Goal: Book appointment/travel/reservation

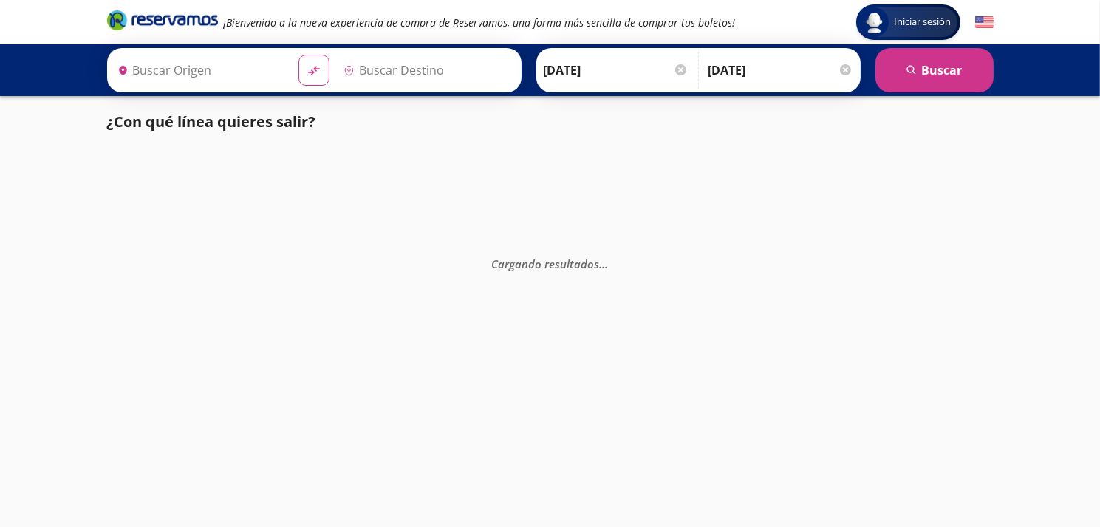
type input "[GEOGRAPHIC_DATA], [GEOGRAPHIC_DATA]"
type input "[PERSON_NAME] de Querétaro, [GEOGRAPHIC_DATA]"
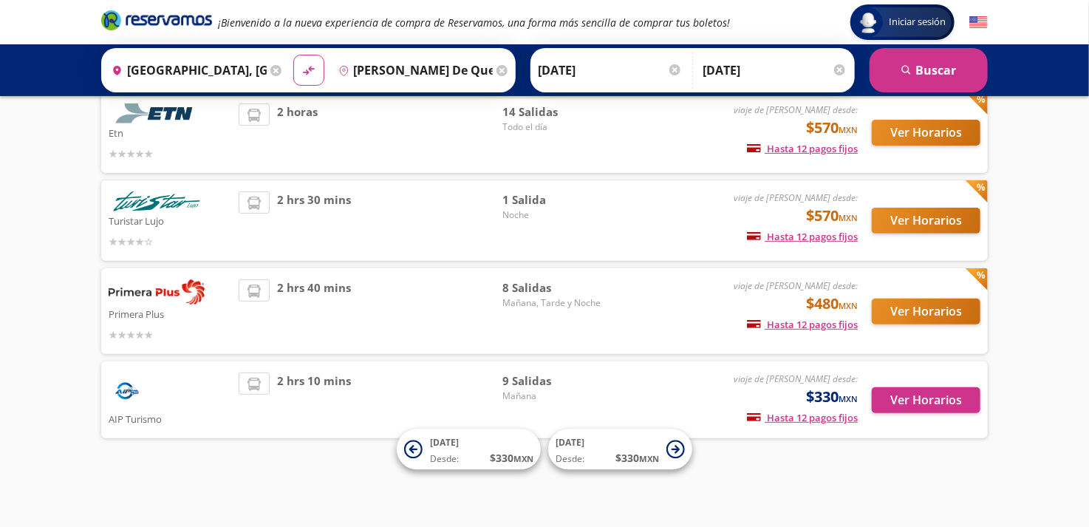
scroll to position [109, 0]
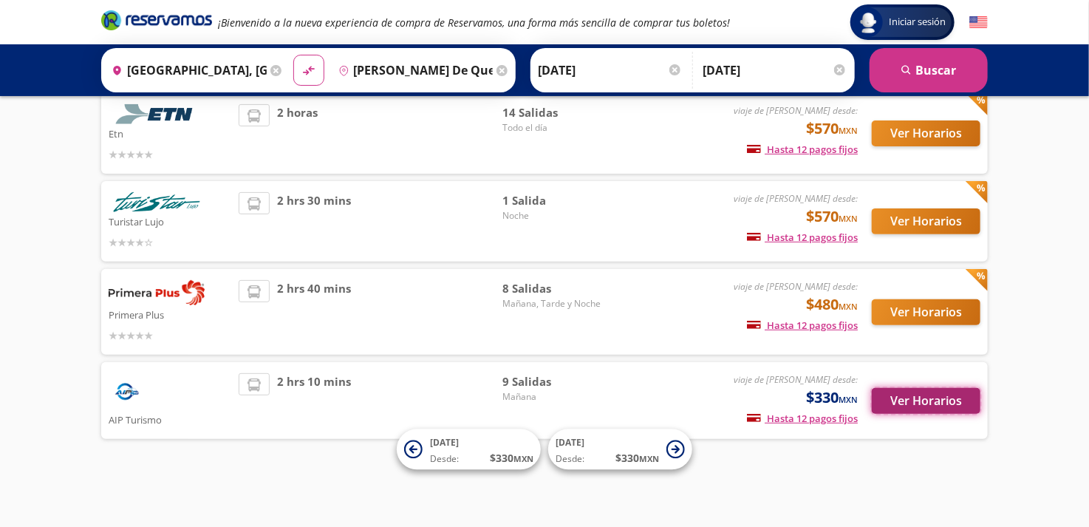
click at [903, 404] on button "Ver Horarios" at bounding box center [926, 401] width 109 height 26
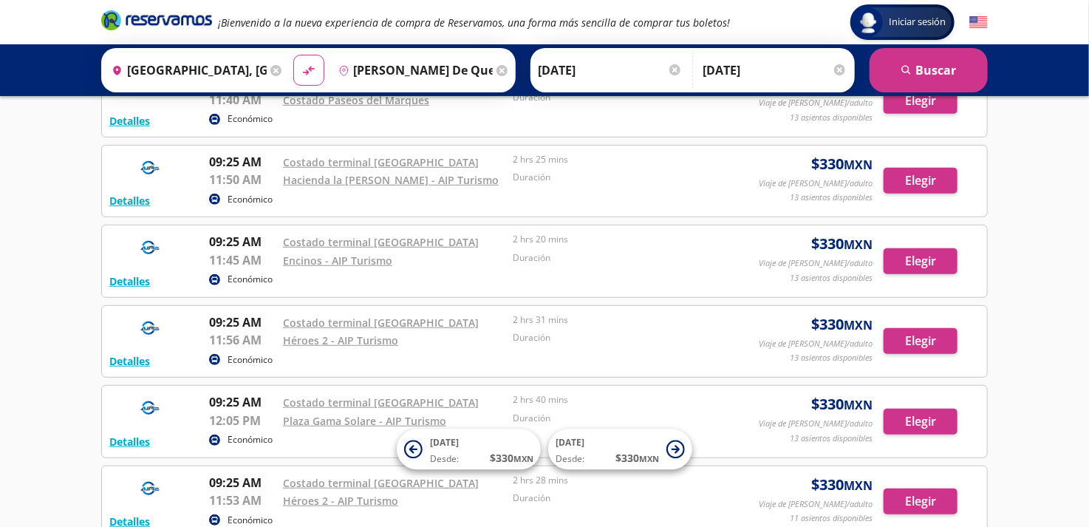
scroll to position [74, 0]
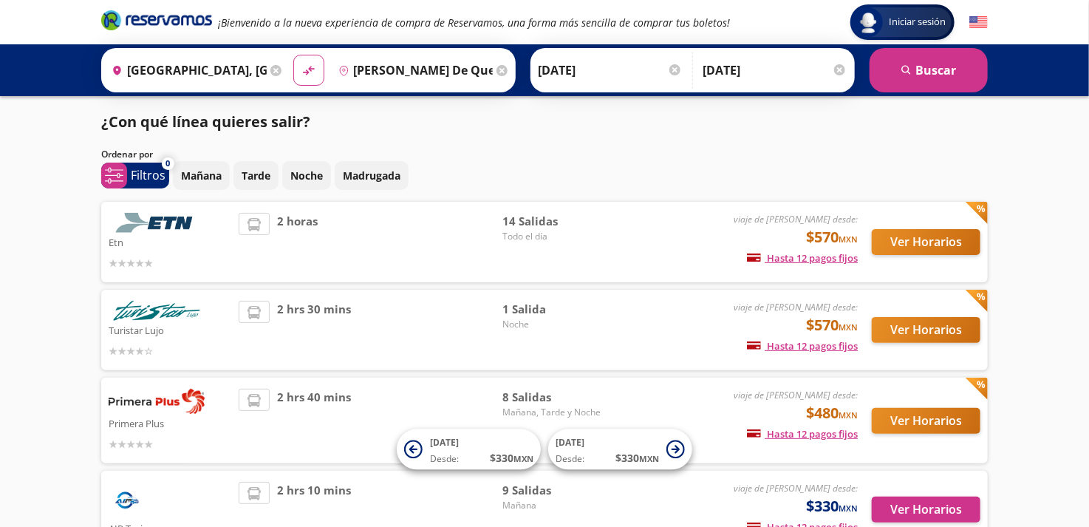
click at [839, 70] on div at bounding box center [839, 69] width 11 height 11
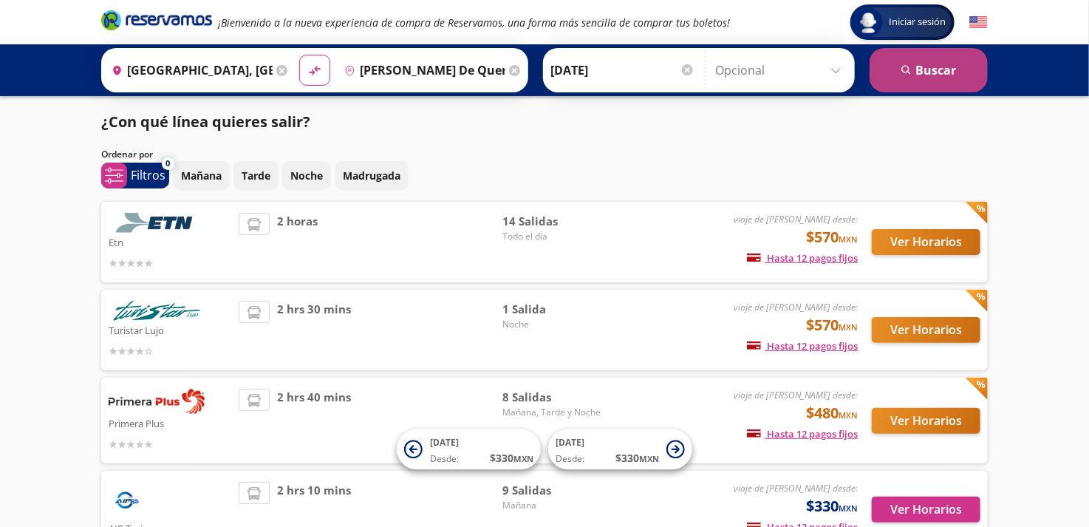
click at [896, 70] on button "search [GEOGRAPHIC_DATA]" at bounding box center [929, 70] width 118 height 44
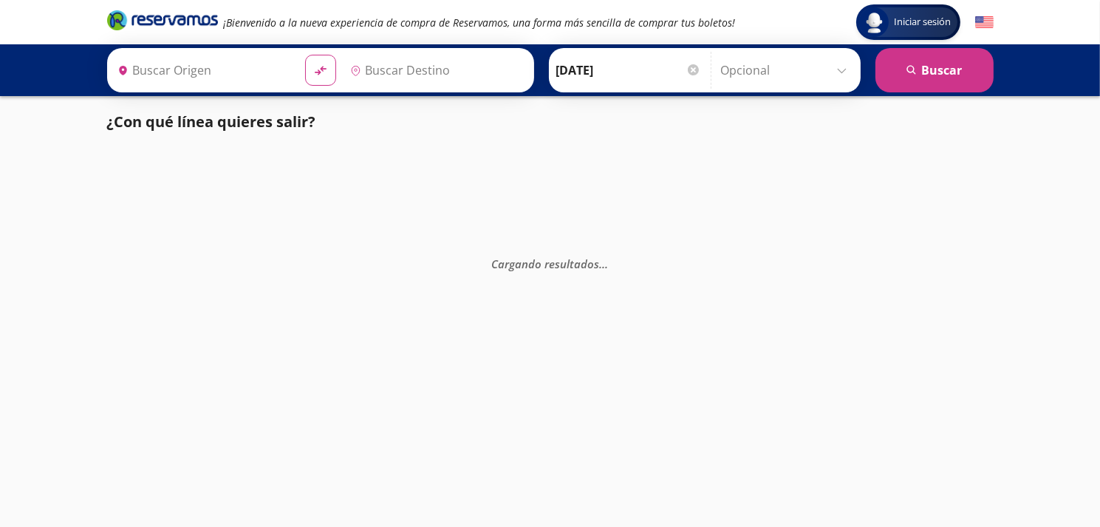
type input "[GEOGRAPHIC_DATA], [GEOGRAPHIC_DATA]"
type input "[PERSON_NAME] de Querétaro, [GEOGRAPHIC_DATA]"
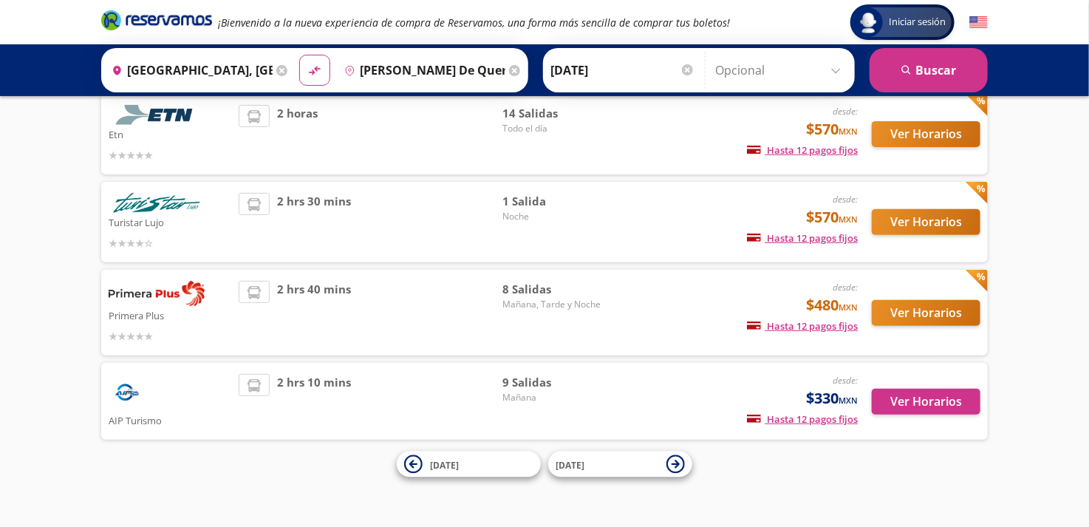
scroll to position [109, 0]
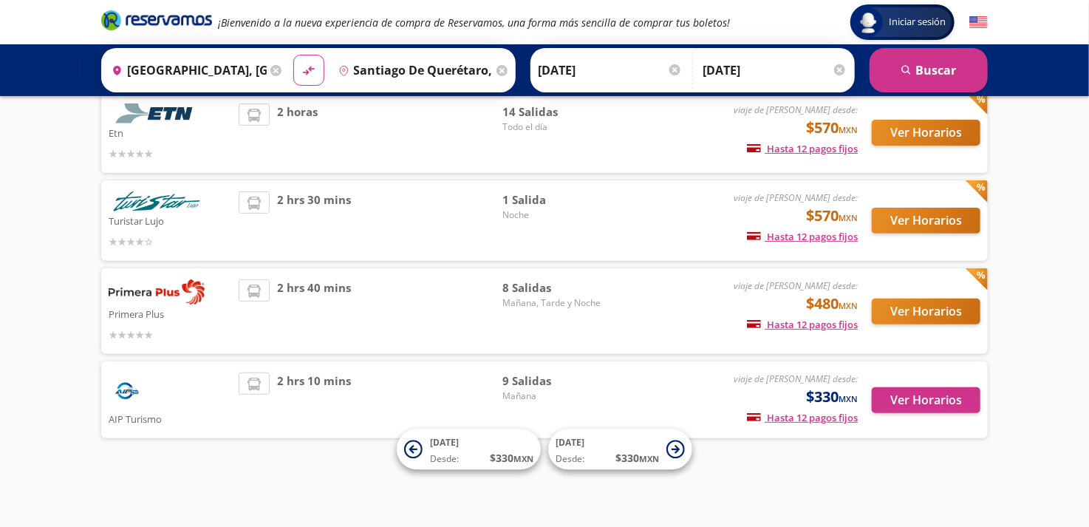
scroll to position [109, 0]
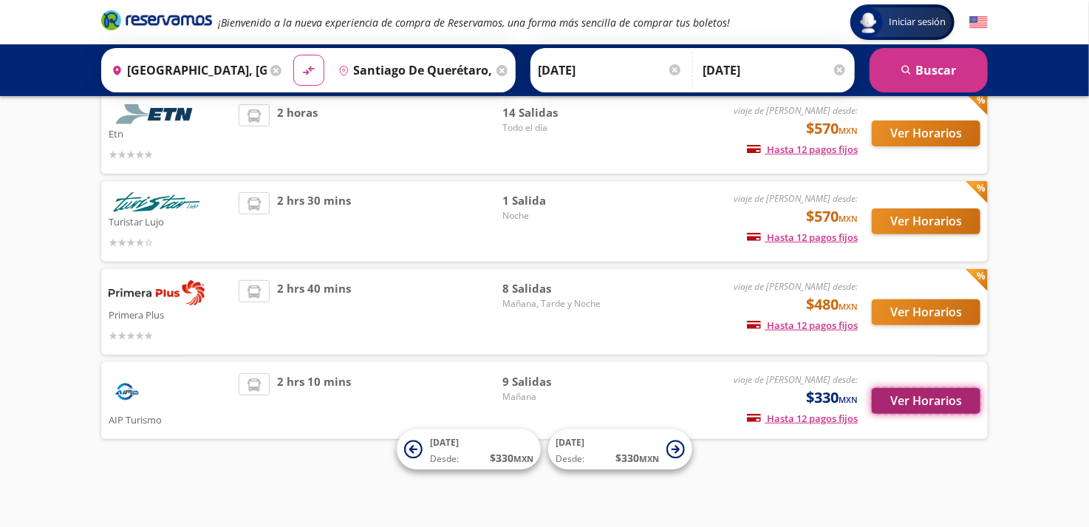
click at [922, 403] on button "Ver Horarios" at bounding box center [926, 401] width 109 height 26
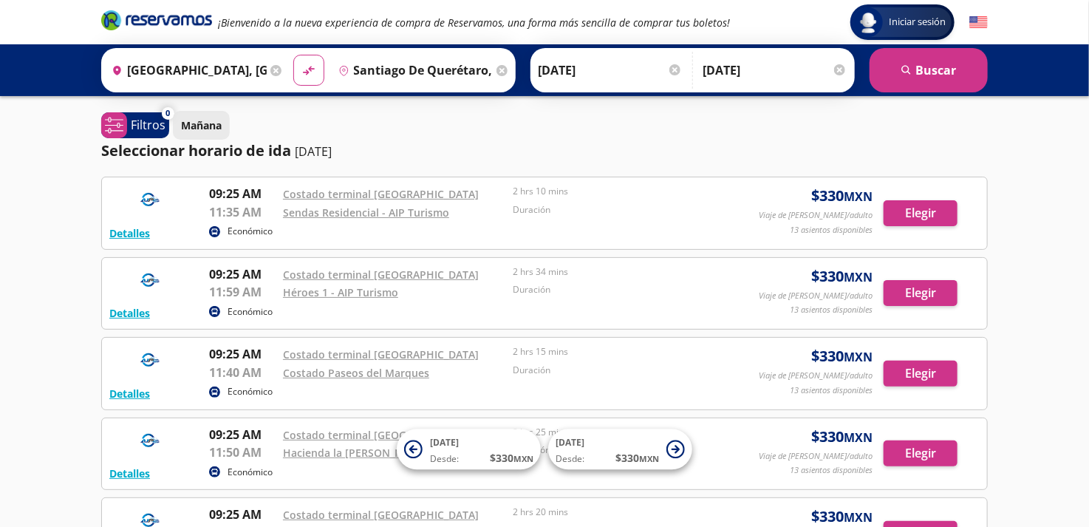
click at [193, 130] on p "Mañana" at bounding box center [201, 125] width 41 height 16
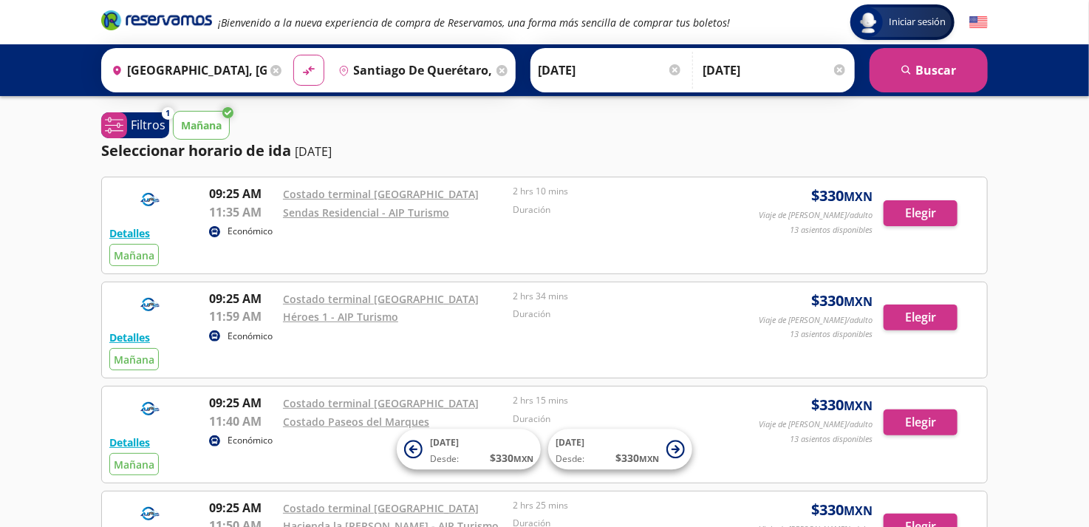
click at [193, 130] on p "Mañana" at bounding box center [201, 125] width 41 height 16
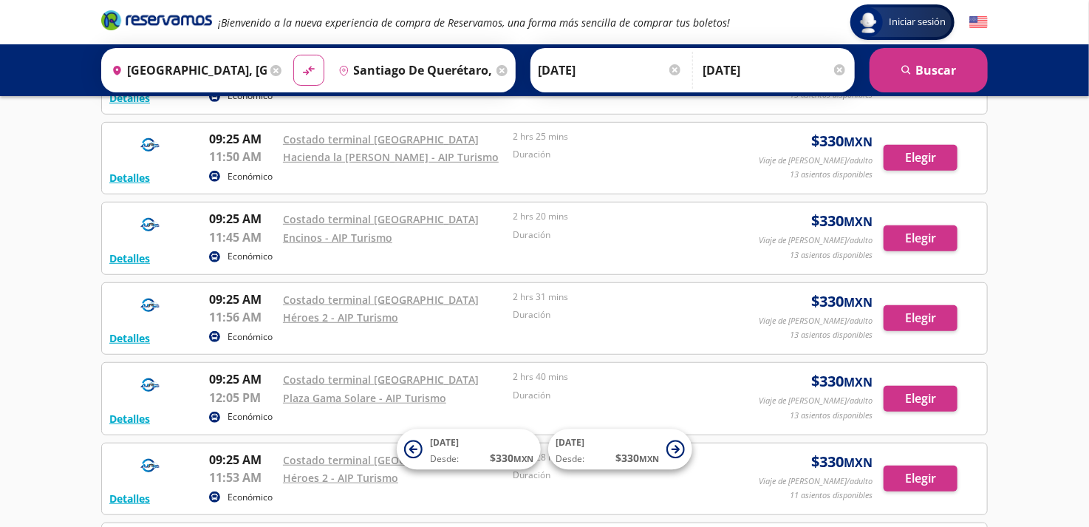
scroll to position [498, 0]
